Goal: Transaction & Acquisition: Purchase product/service

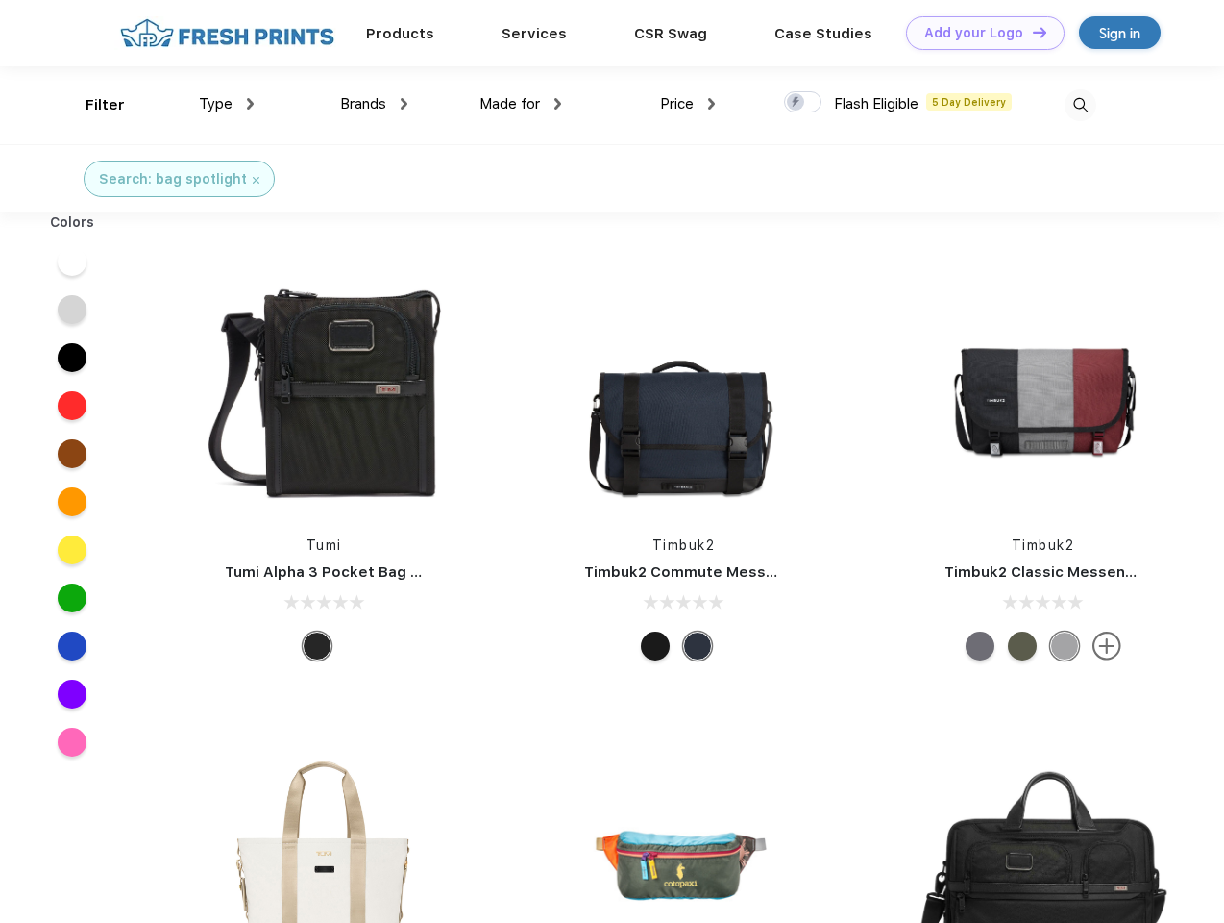
click at [978, 33] on link "Add your Logo Design Tool" at bounding box center [985, 33] width 159 height 34
click at [0, 0] on div "Design Tool" at bounding box center [0, 0] width 0 height 0
click at [1031, 32] on link "Add your Logo Design Tool" at bounding box center [985, 33] width 159 height 34
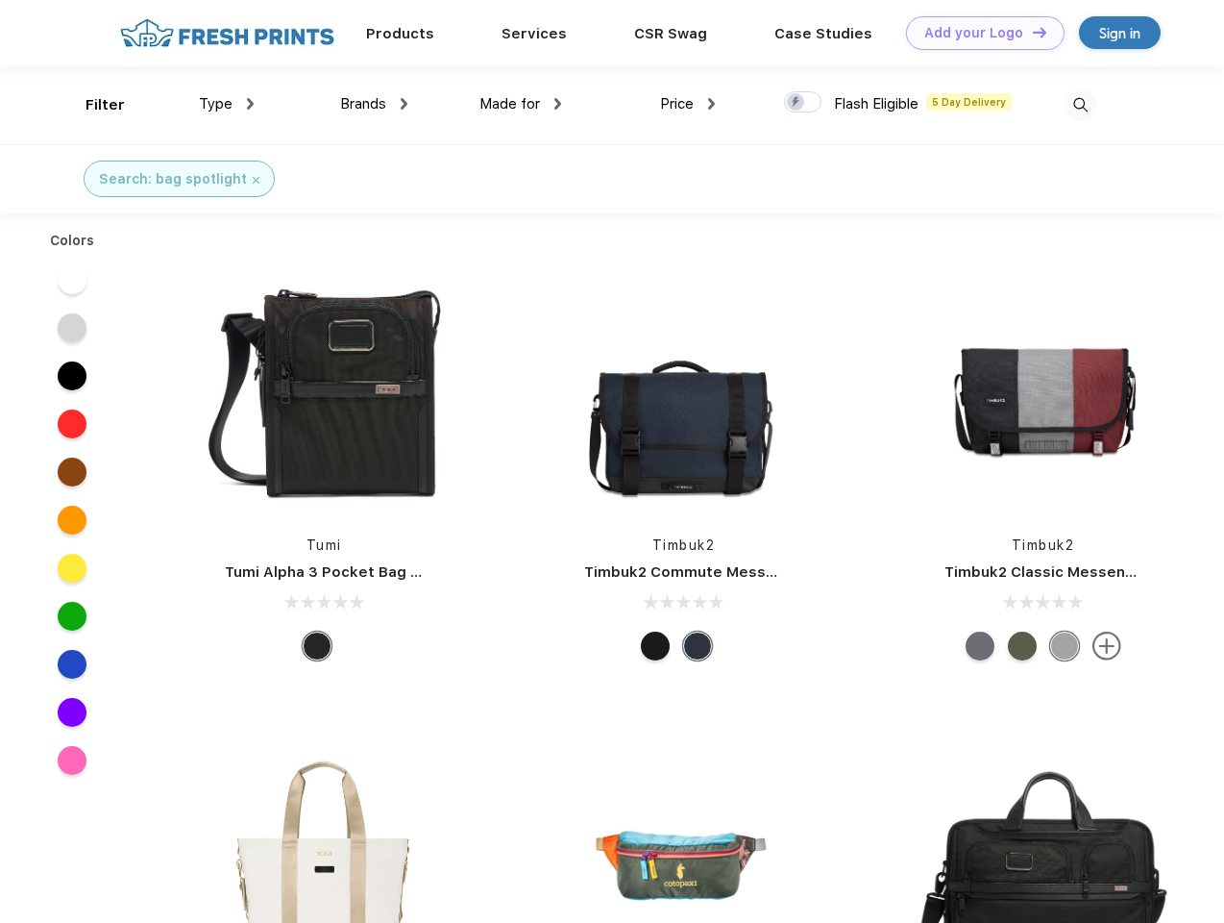
click at [92, 105] on div "Filter" at bounding box center [105, 105] width 39 height 22
click at [227, 104] on span "Type" at bounding box center [216, 103] width 34 height 17
click at [374, 104] on span "Brands" at bounding box center [363, 103] width 46 height 17
click at [521, 104] on span "Made for" at bounding box center [510, 103] width 61 height 17
click at [688, 104] on span "Price" at bounding box center [677, 103] width 34 height 17
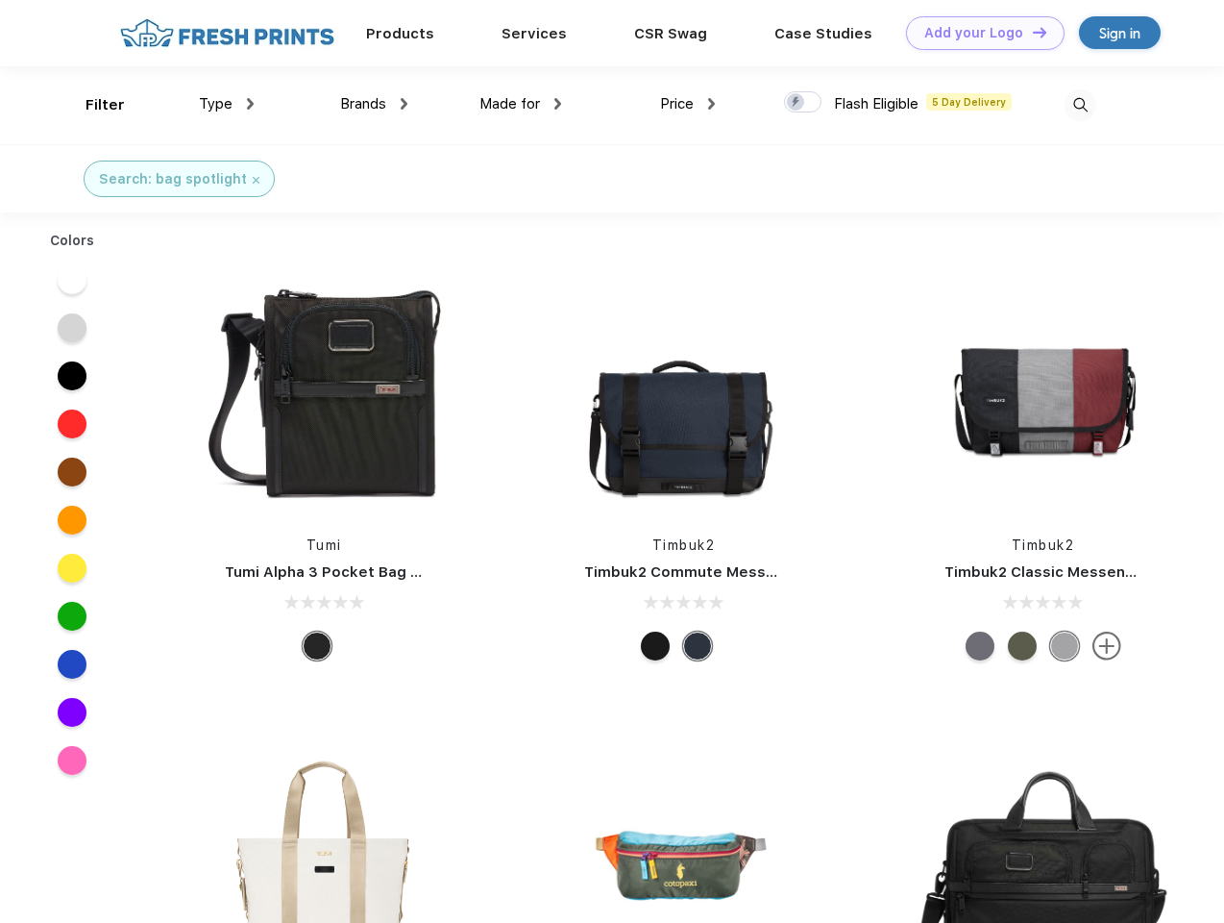
click at [803, 103] on div at bounding box center [802, 101] width 37 height 21
click at [797, 103] on input "checkbox" at bounding box center [790, 96] width 12 height 12
click at [1080, 105] on img at bounding box center [1081, 105] width 32 height 32
